Goal: Find contact information: Find contact information

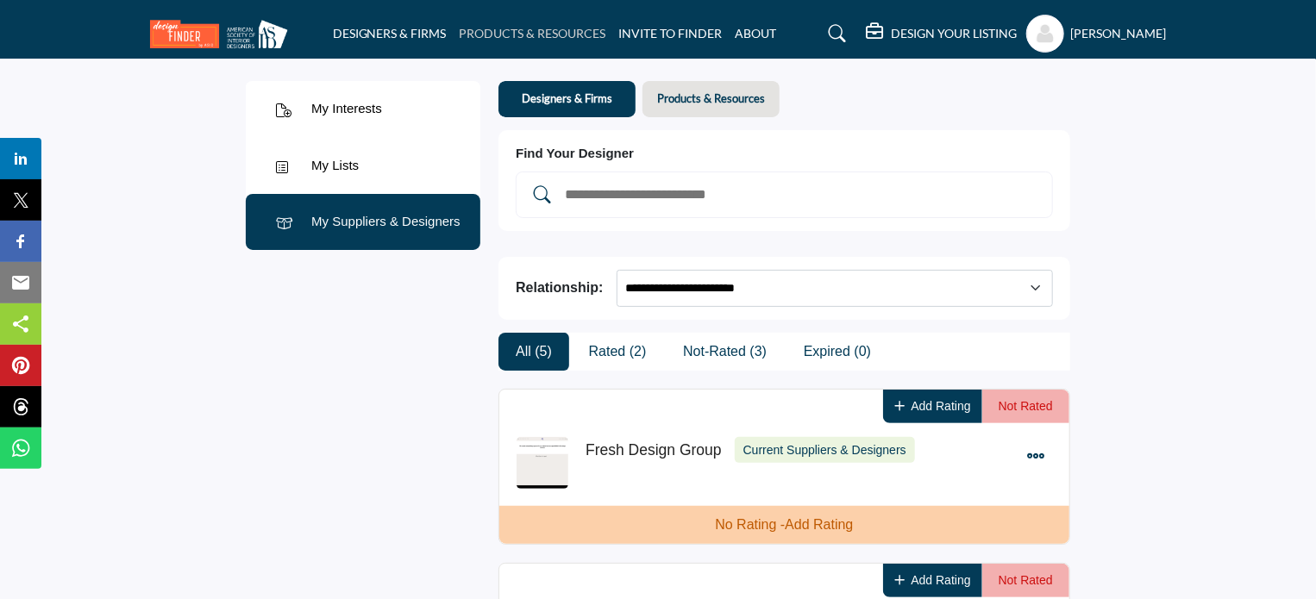
click at [535, 34] on link "PRODUCTS & RESOURCES" at bounding box center [533, 33] width 147 height 15
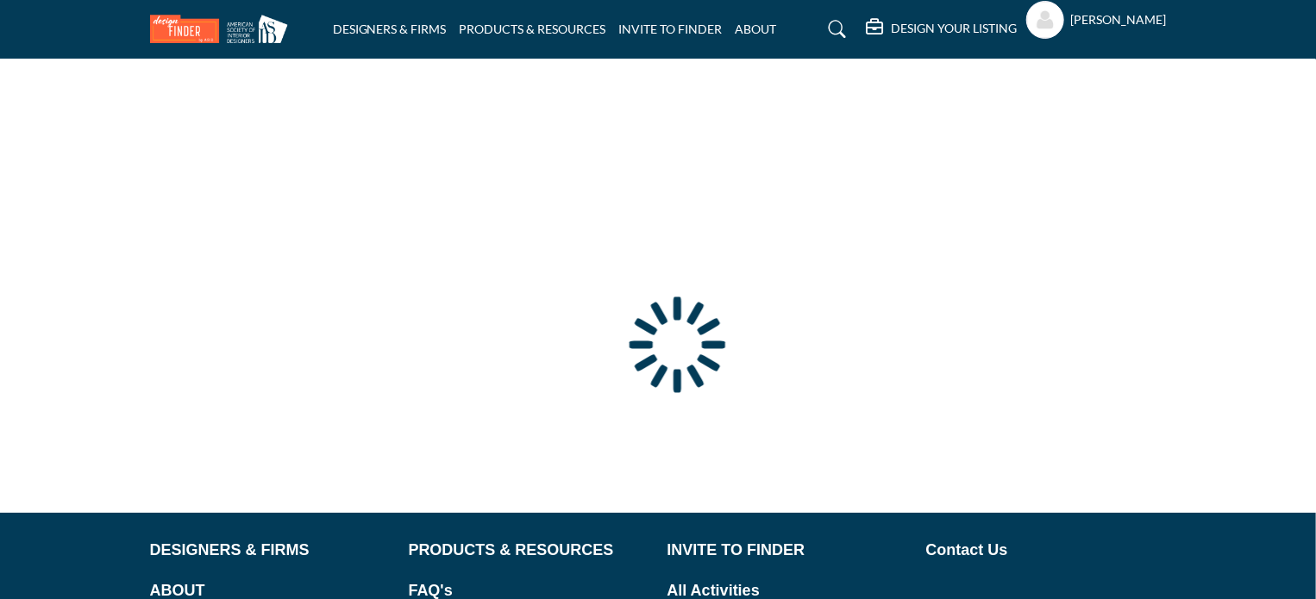
click at [0, 0] on div at bounding box center [0, 0] width 0 height 0
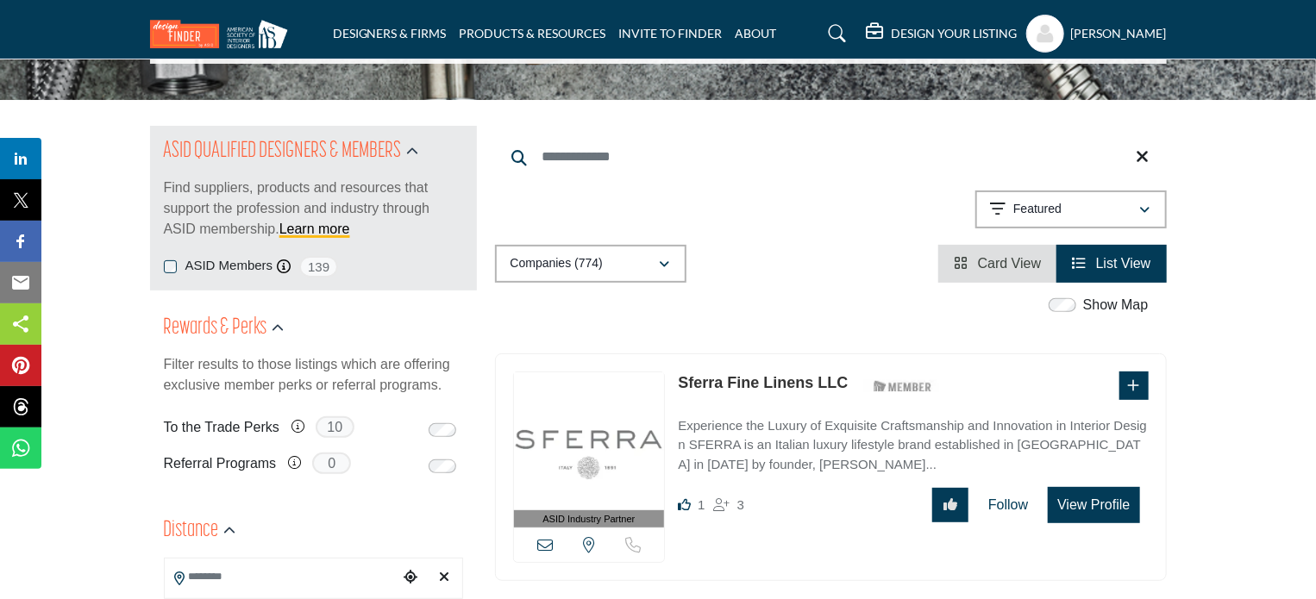
scroll to position [172, 0]
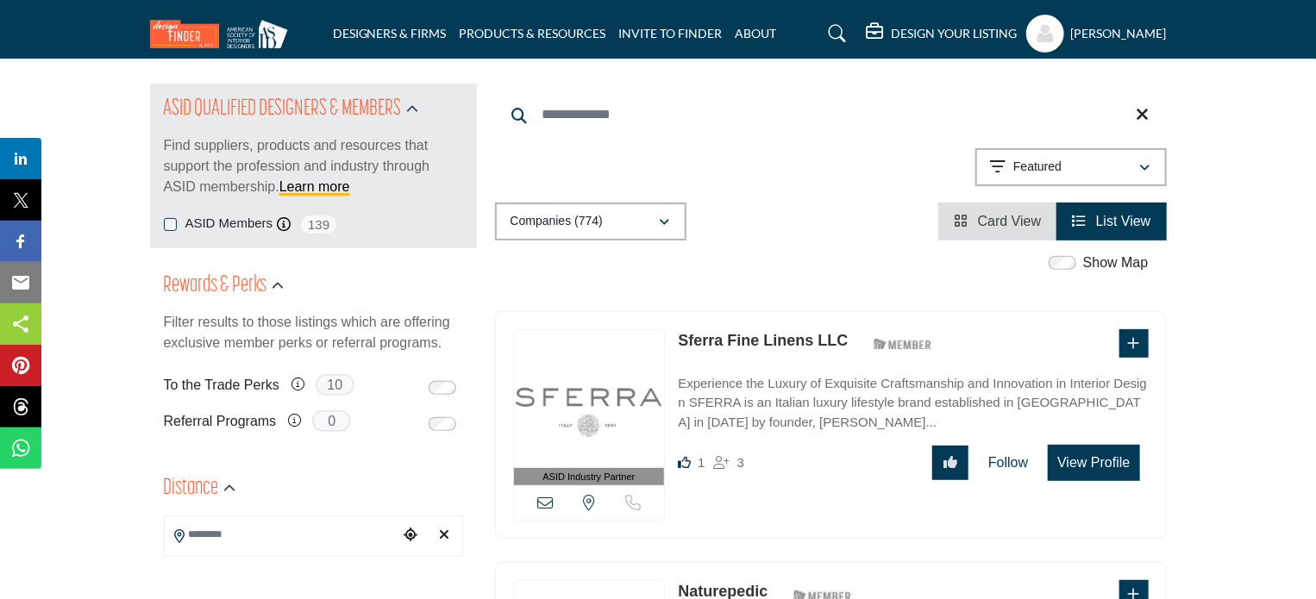
click at [794, 344] on link "Sferra Fine Linens LLC" at bounding box center [763, 340] width 170 height 17
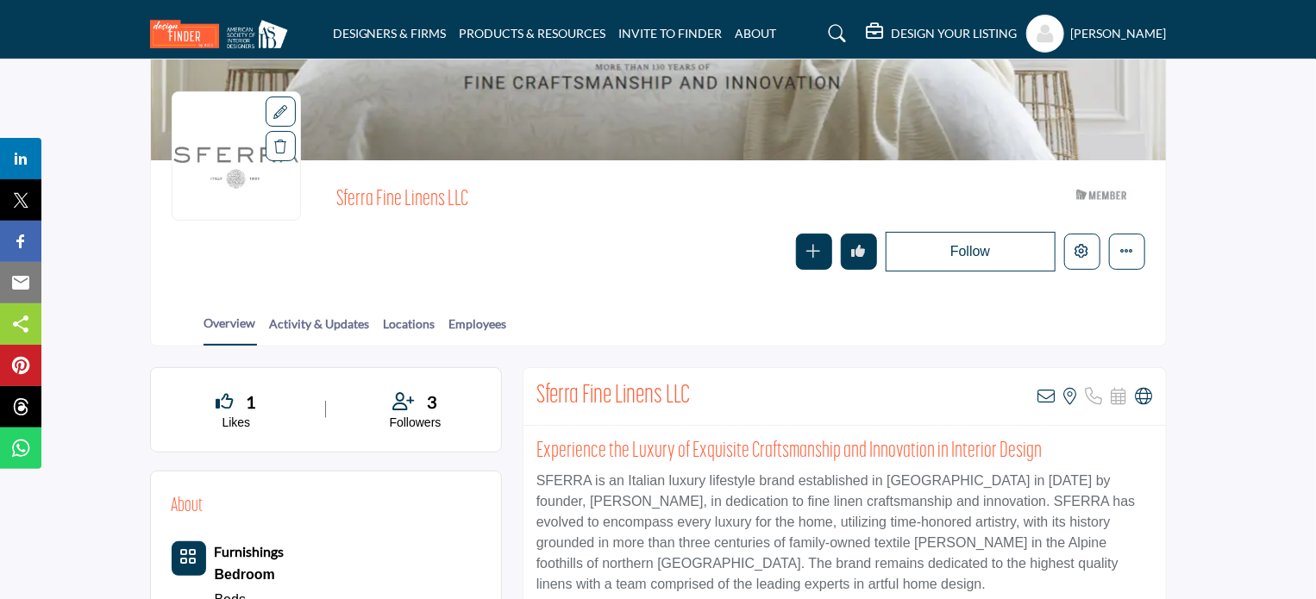
scroll to position [86, 0]
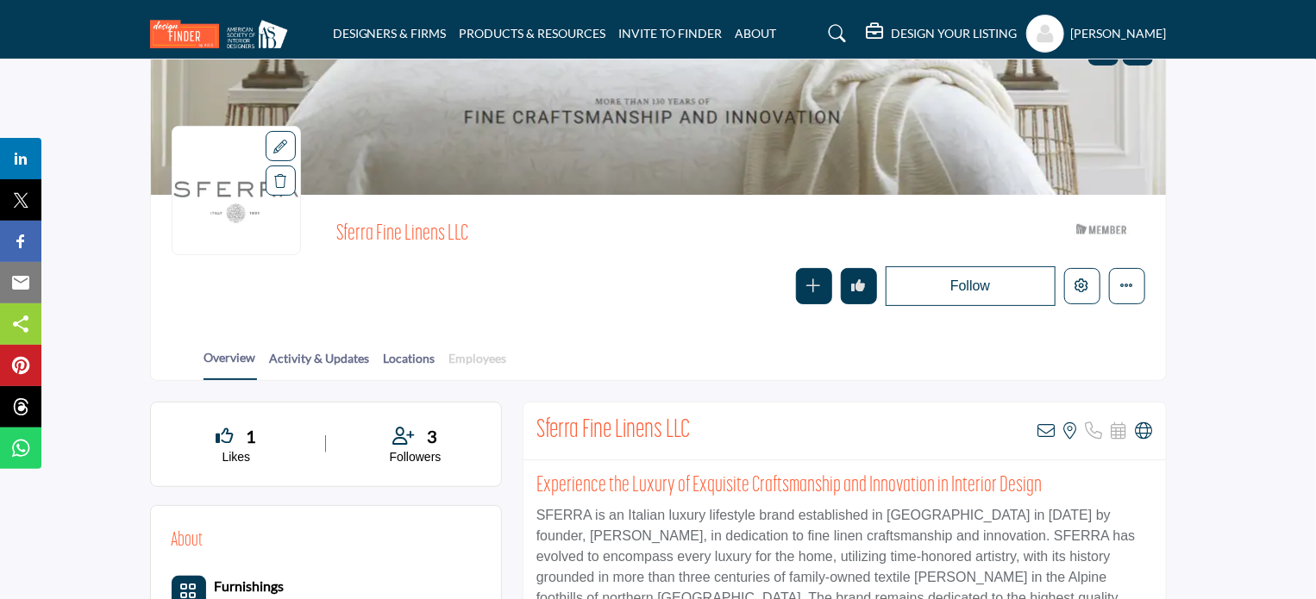
click at [475, 358] on link "Employees" at bounding box center [477, 364] width 59 height 30
